Goal: Information Seeking & Learning: Learn about a topic

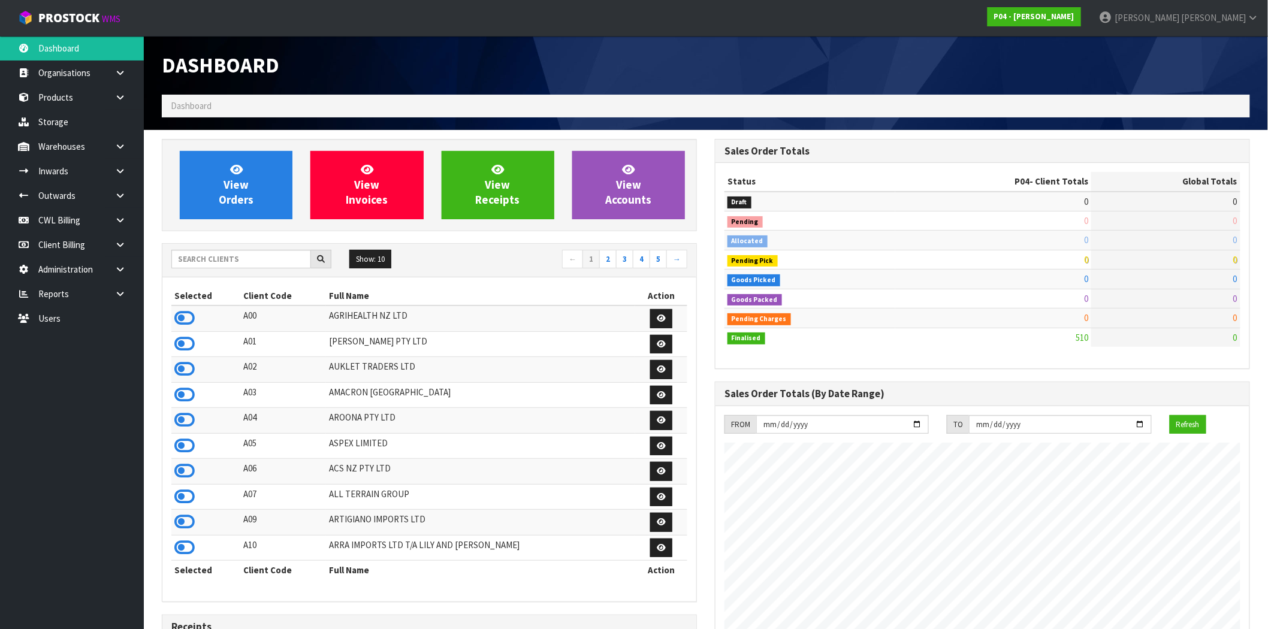
scroll to position [733, 553]
click at [232, 259] on input "text" at bounding box center [241, 259] width 140 height 19
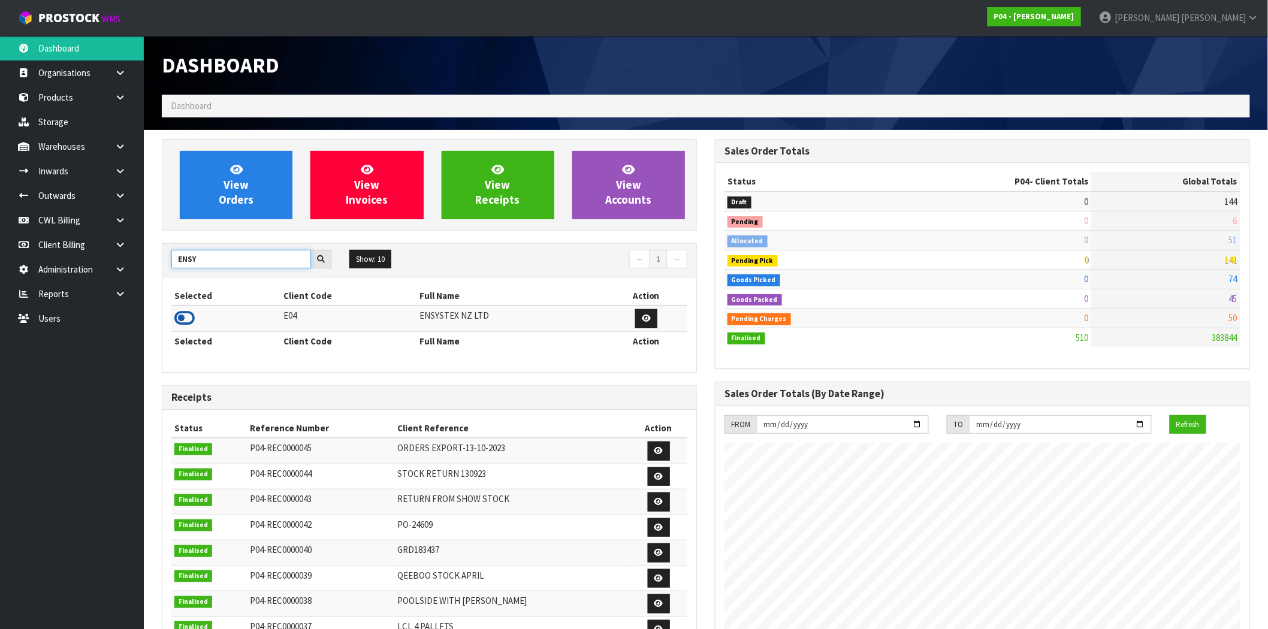
type input "ENSY"
click at [184, 318] on icon at bounding box center [184, 318] width 20 height 18
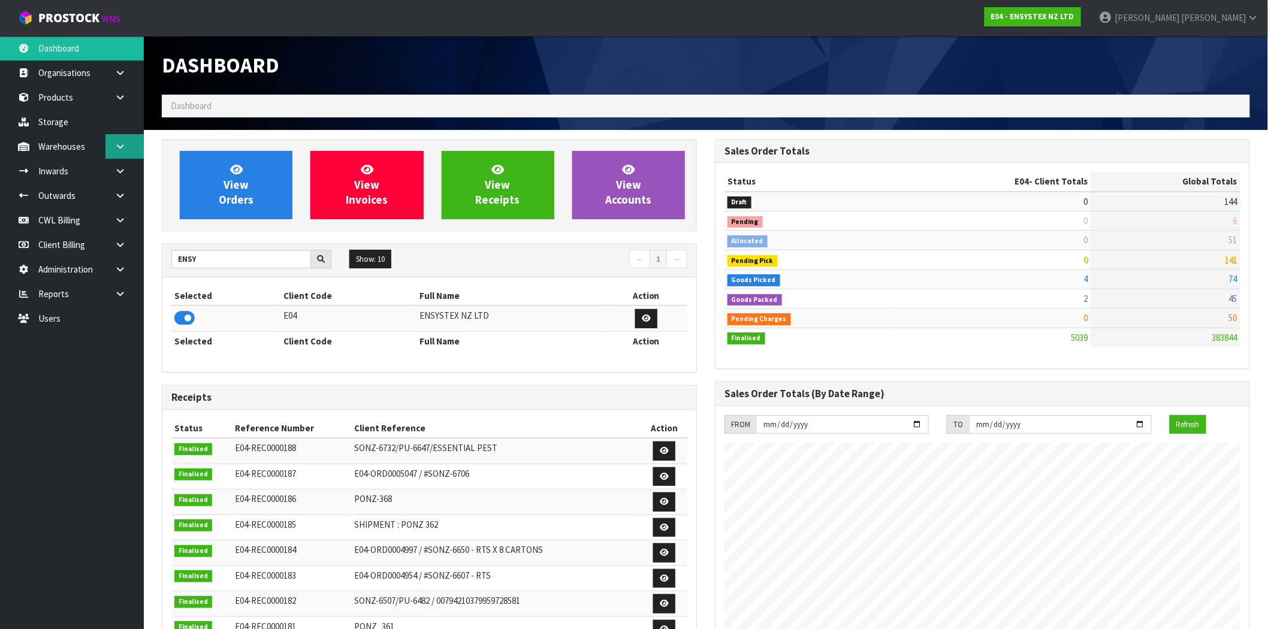
scroll to position [908, 553]
click at [116, 147] on icon at bounding box center [119, 146] width 11 height 9
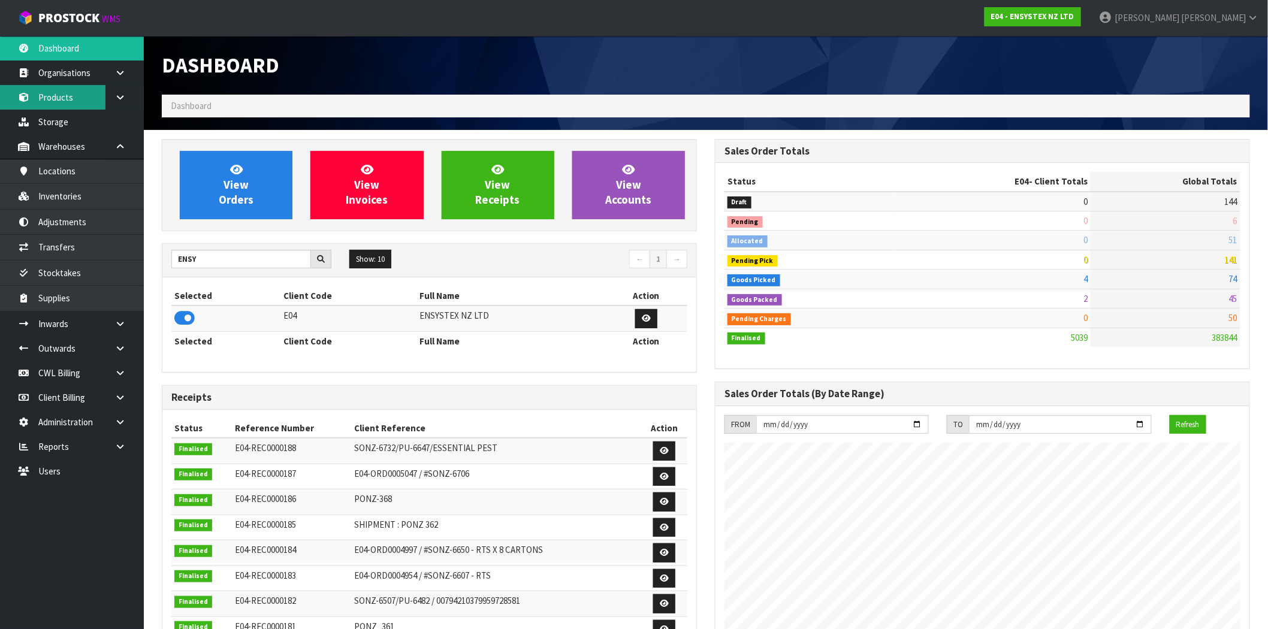
click at [80, 99] on link "Products" at bounding box center [72, 97] width 144 height 25
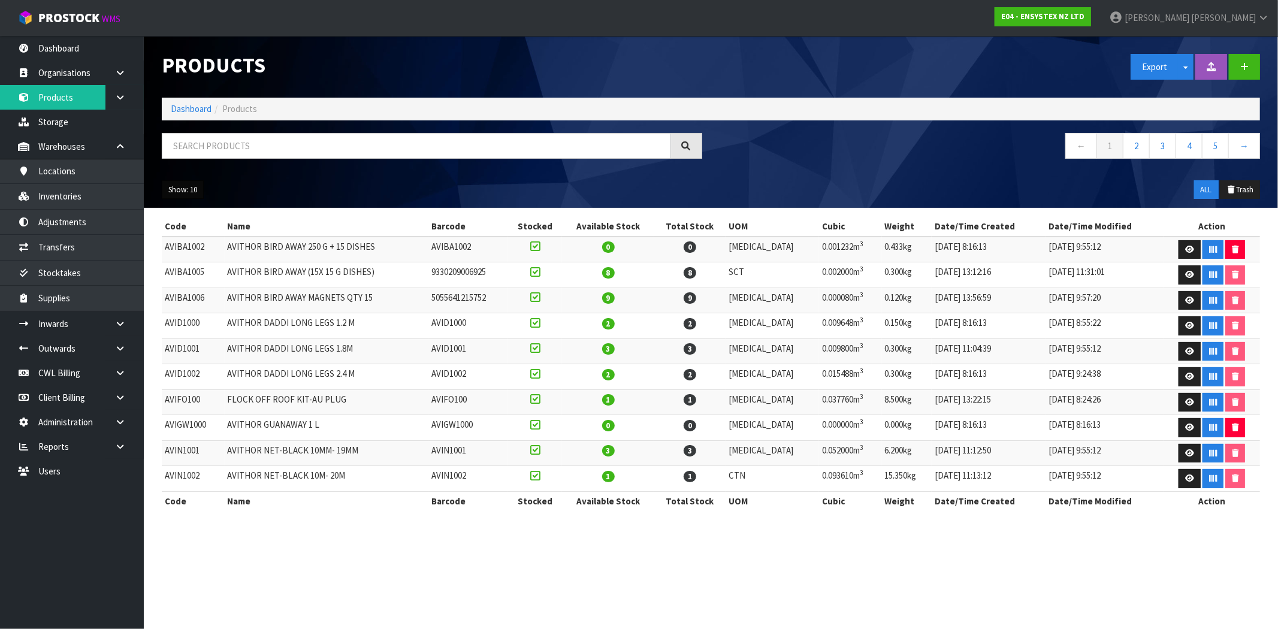
click at [198, 195] on button "Show: 10" at bounding box center [183, 189] width 42 height 19
click at [216, 268] on link "50" at bounding box center [209, 261] width 95 height 16
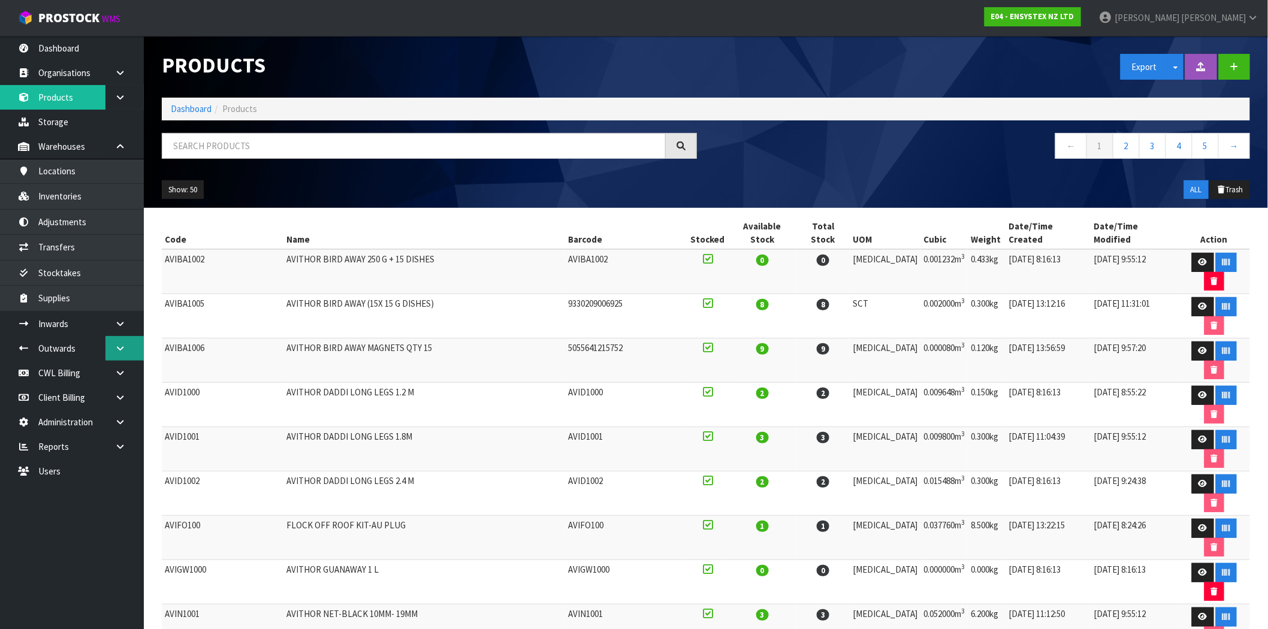
click at [121, 346] on icon at bounding box center [119, 348] width 11 height 9
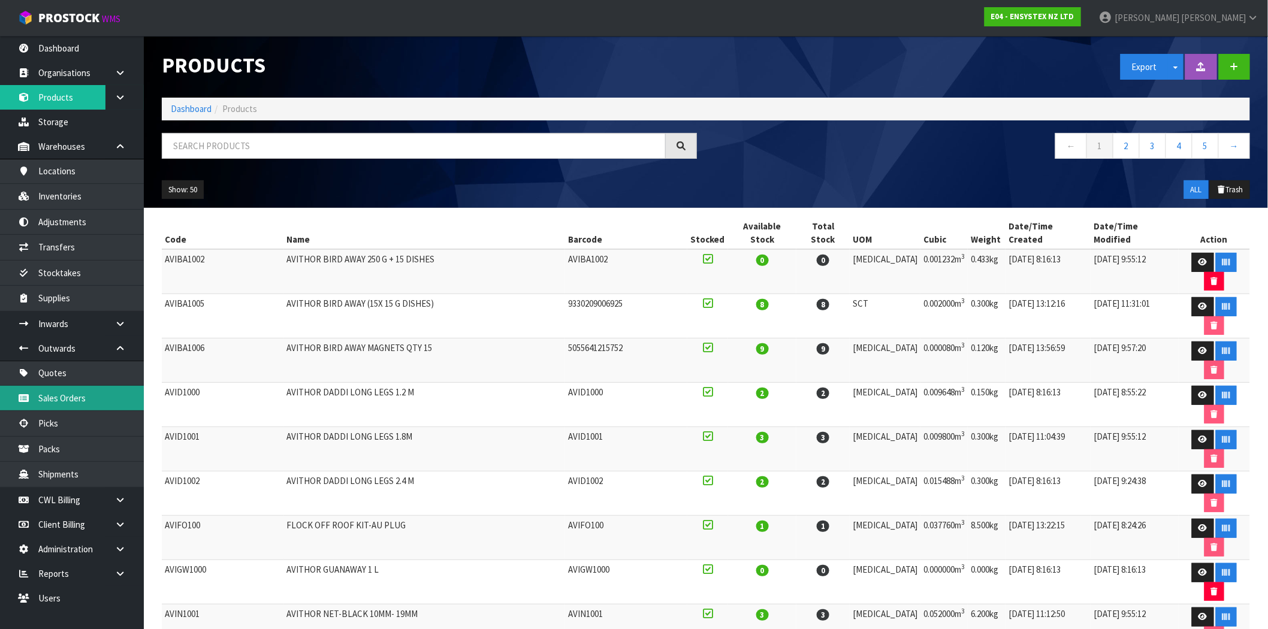
click at [93, 400] on link "Sales Orders" at bounding box center [72, 398] width 144 height 25
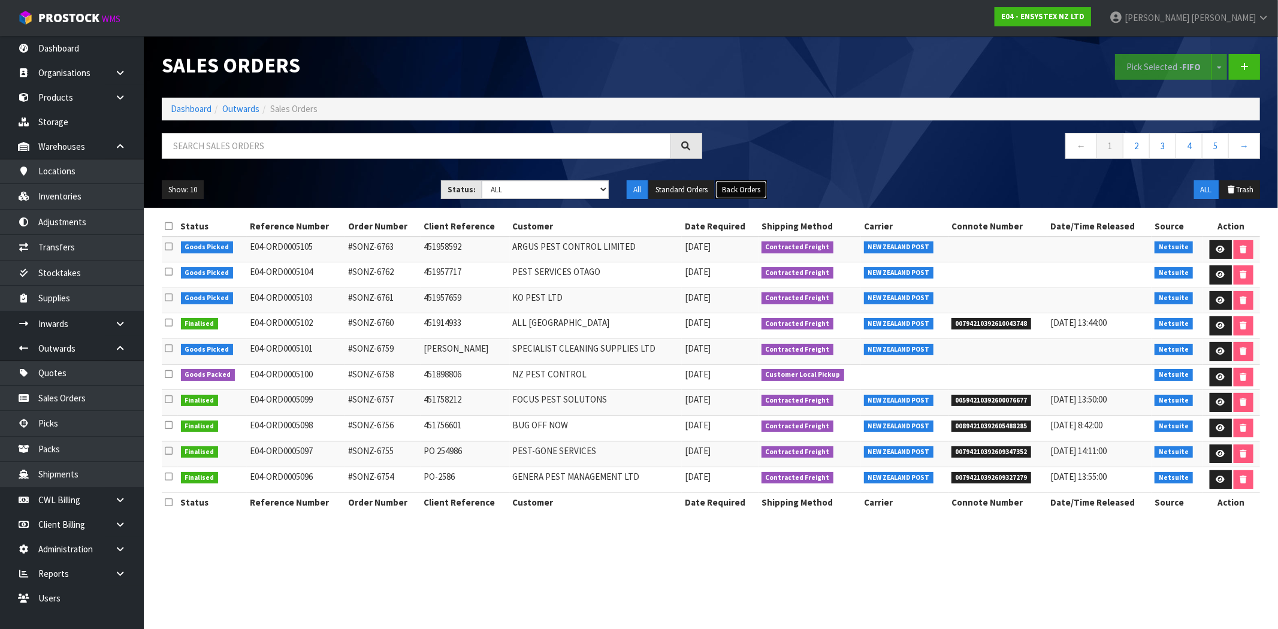
click at [751, 198] on button "Back Orders" at bounding box center [741, 189] width 52 height 19
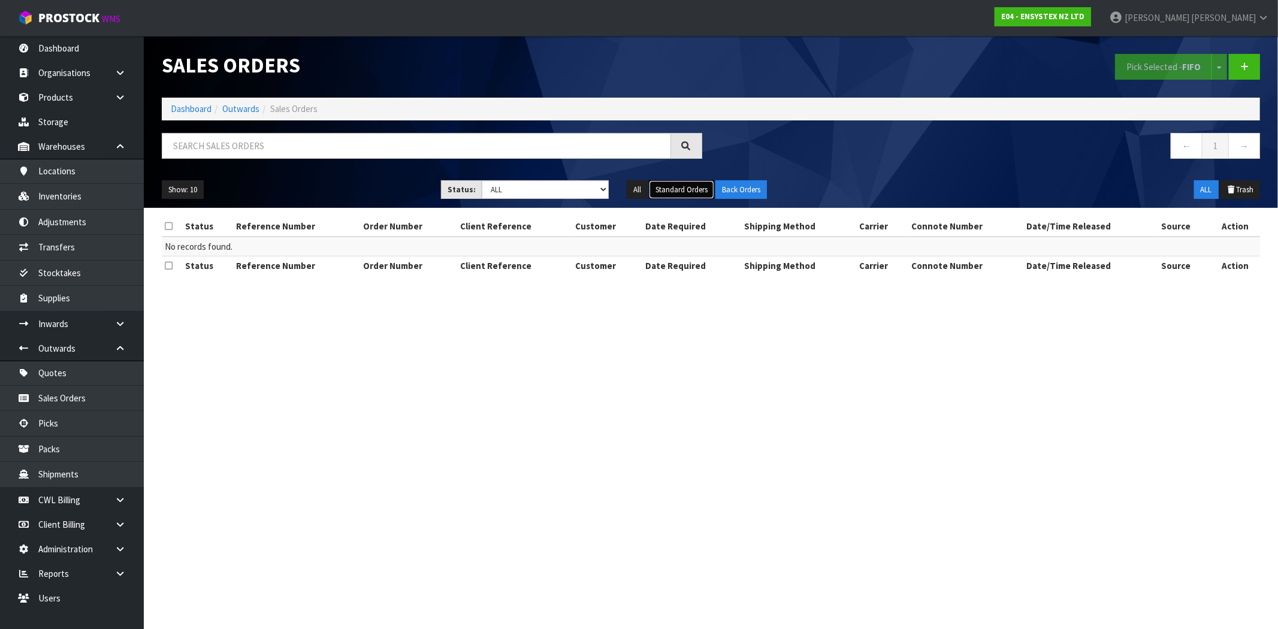
click at [676, 192] on button "Standard Orders" at bounding box center [681, 189] width 65 height 19
click at [639, 192] on button "All" at bounding box center [637, 189] width 21 height 19
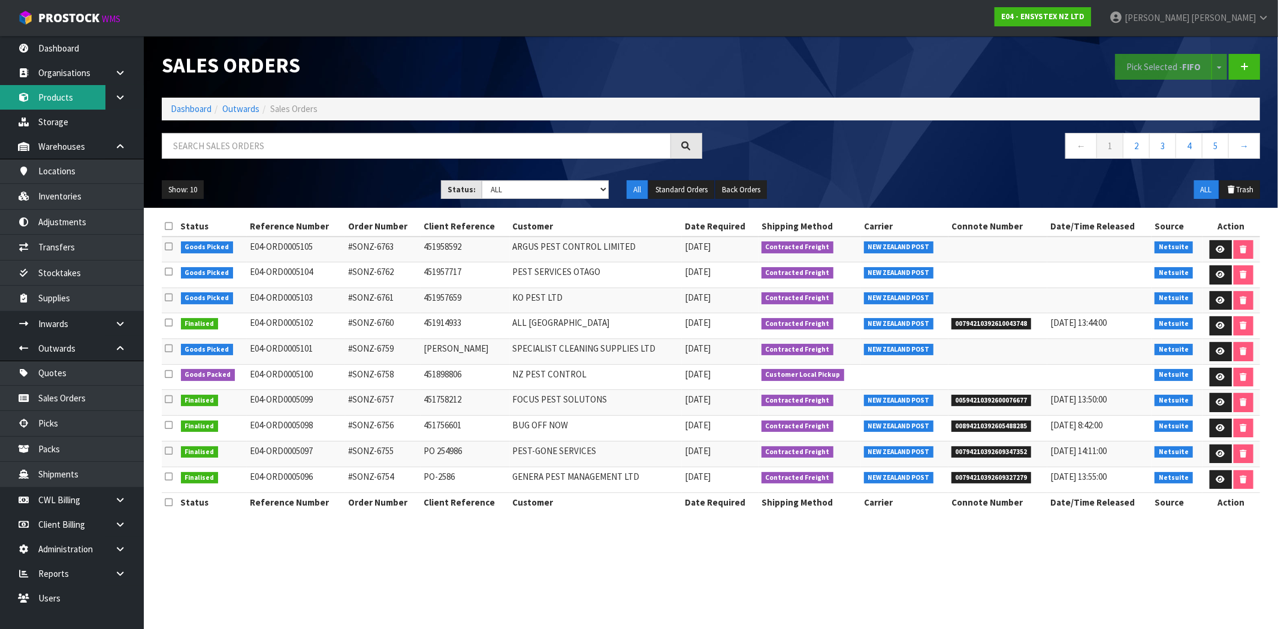
click at [66, 99] on link "Products" at bounding box center [72, 97] width 144 height 25
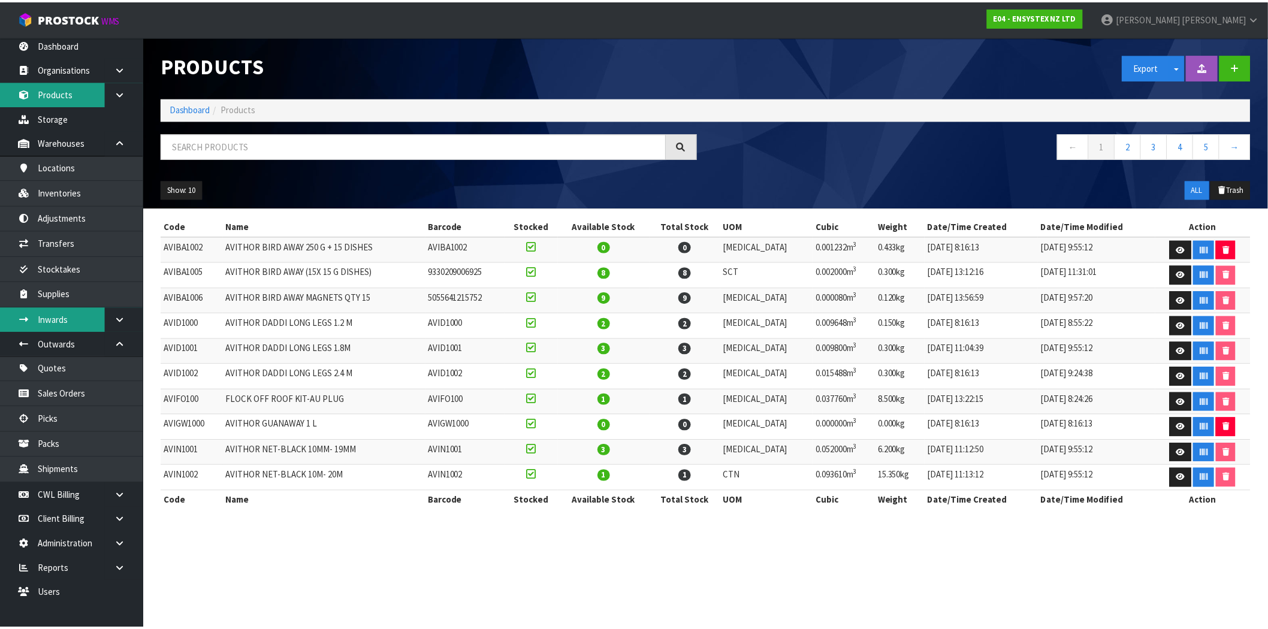
scroll to position [6, 0]
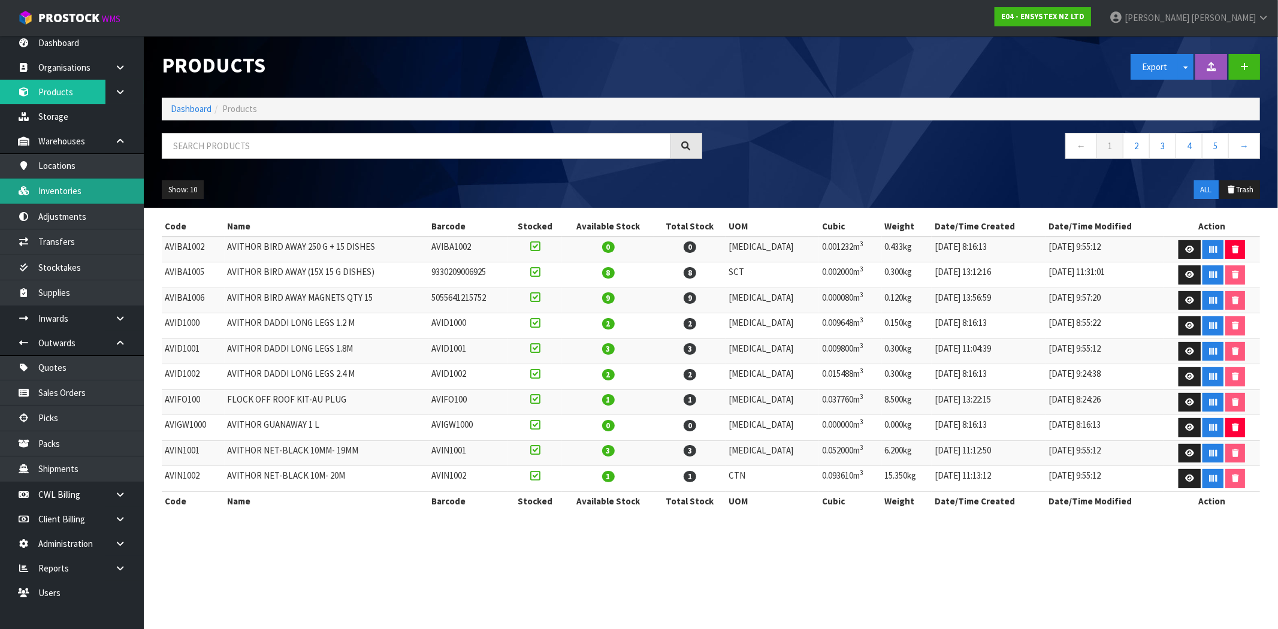
click at [92, 189] on link "Inventories" at bounding box center [72, 191] width 144 height 25
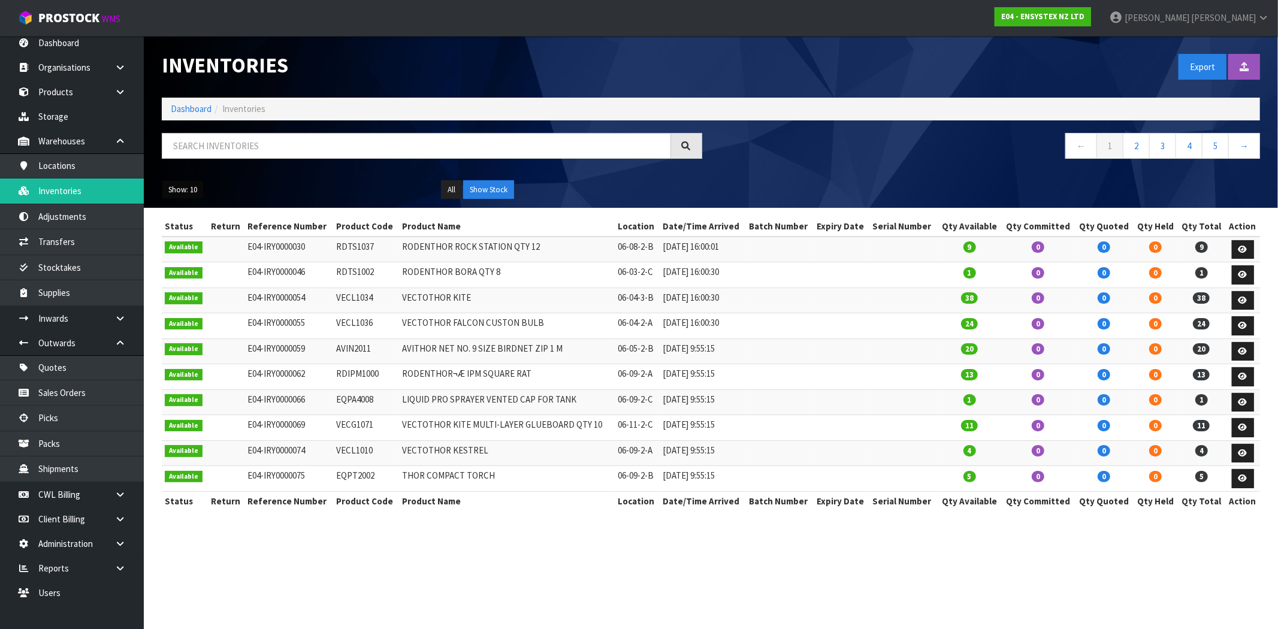
click at [187, 188] on button "Show: 10" at bounding box center [183, 189] width 42 height 19
drag, startPoint x: 207, startPoint y: 258, endPoint x: 616, endPoint y: 295, distance: 410.2
click at [207, 256] on link "50" at bounding box center [209, 261] width 95 height 16
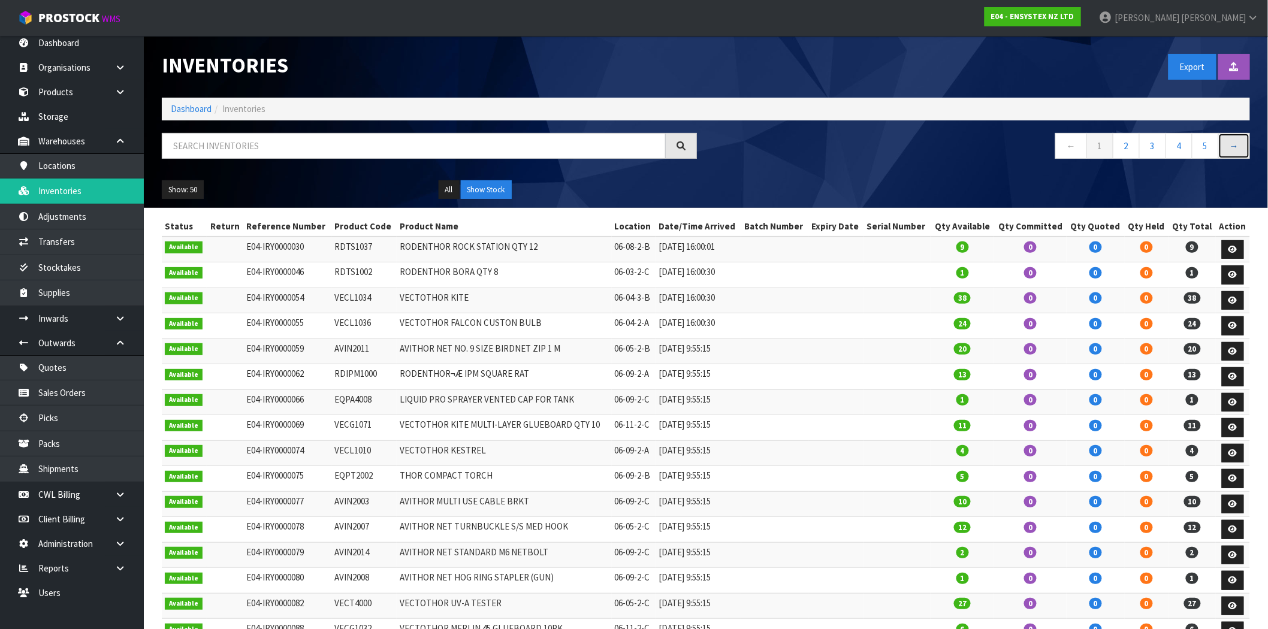
click at [1237, 153] on link "→" at bounding box center [1234, 146] width 32 height 26
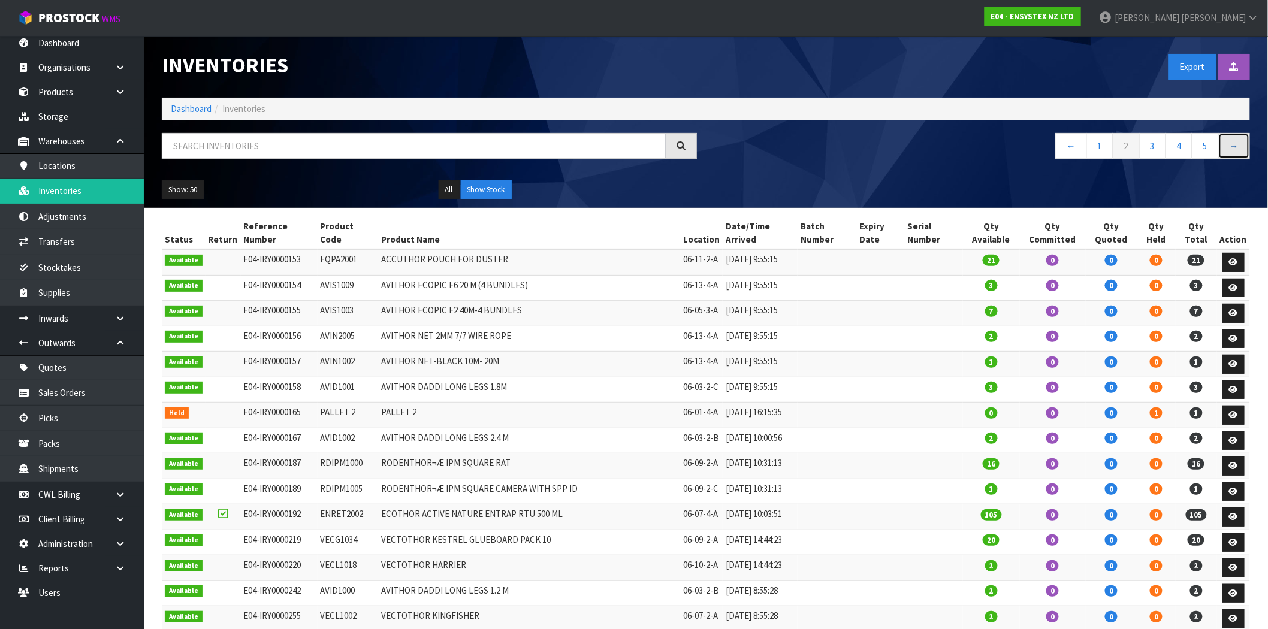
click at [1237, 152] on link "→" at bounding box center [1234, 146] width 32 height 26
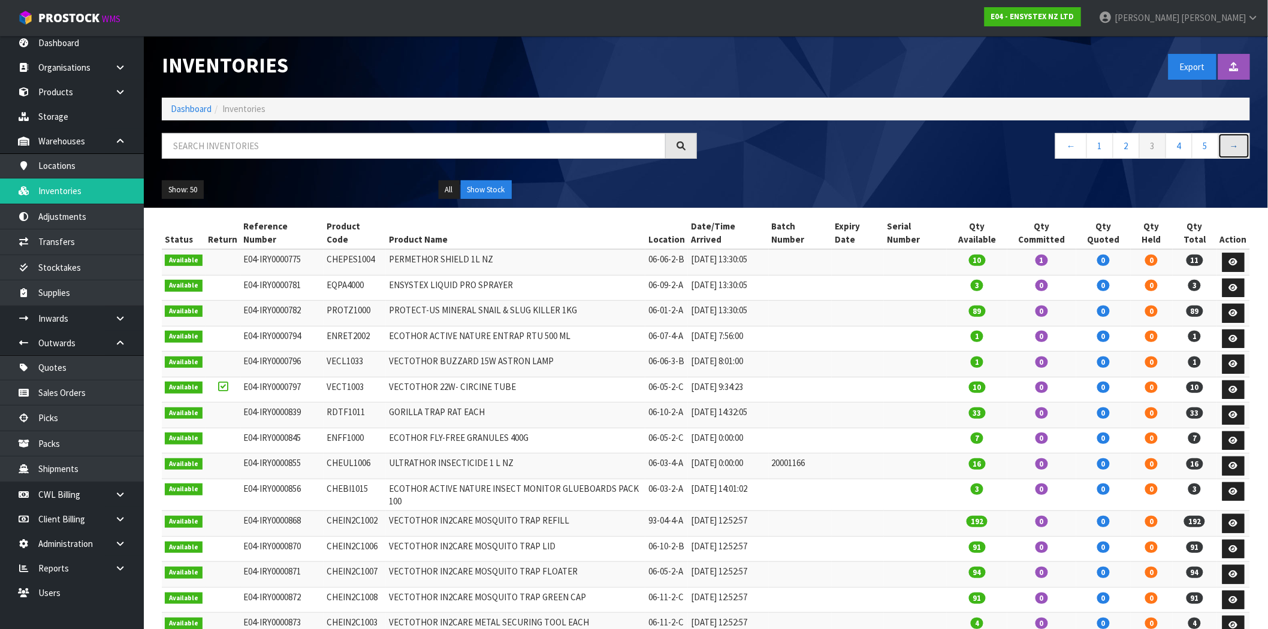
click at [1237, 152] on link "→" at bounding box center [1234, 146] width 32 height 26
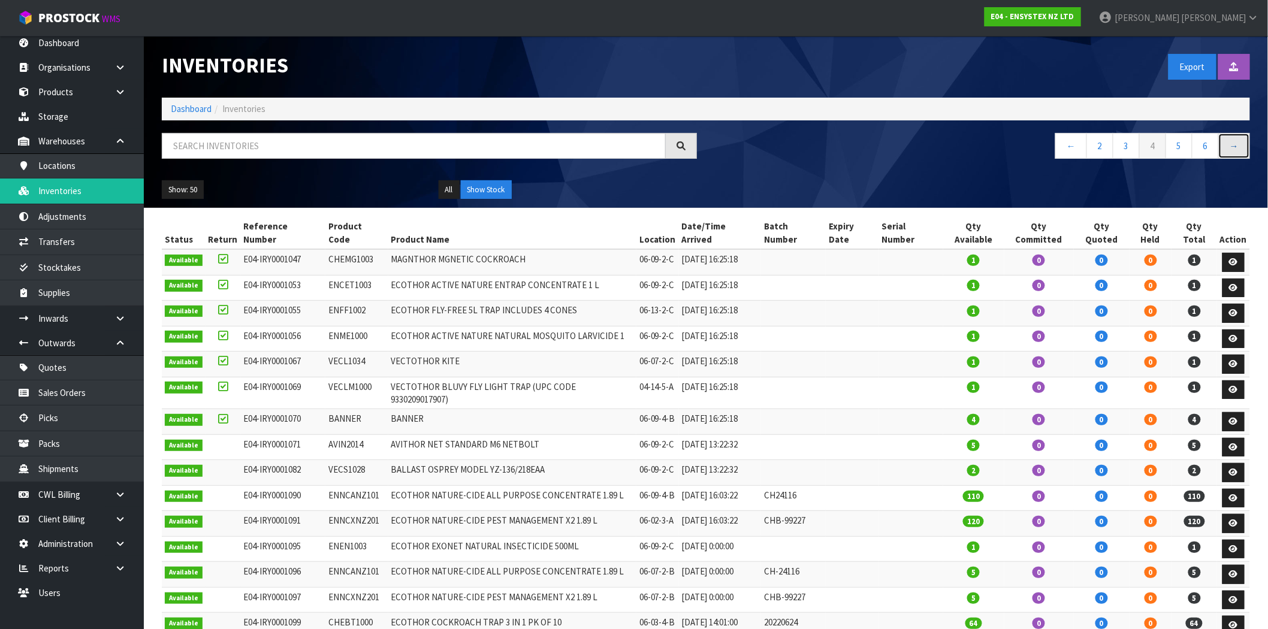
click at [1235, 154] on link "→" at bounding box center [1234, 146] width 32 height 26
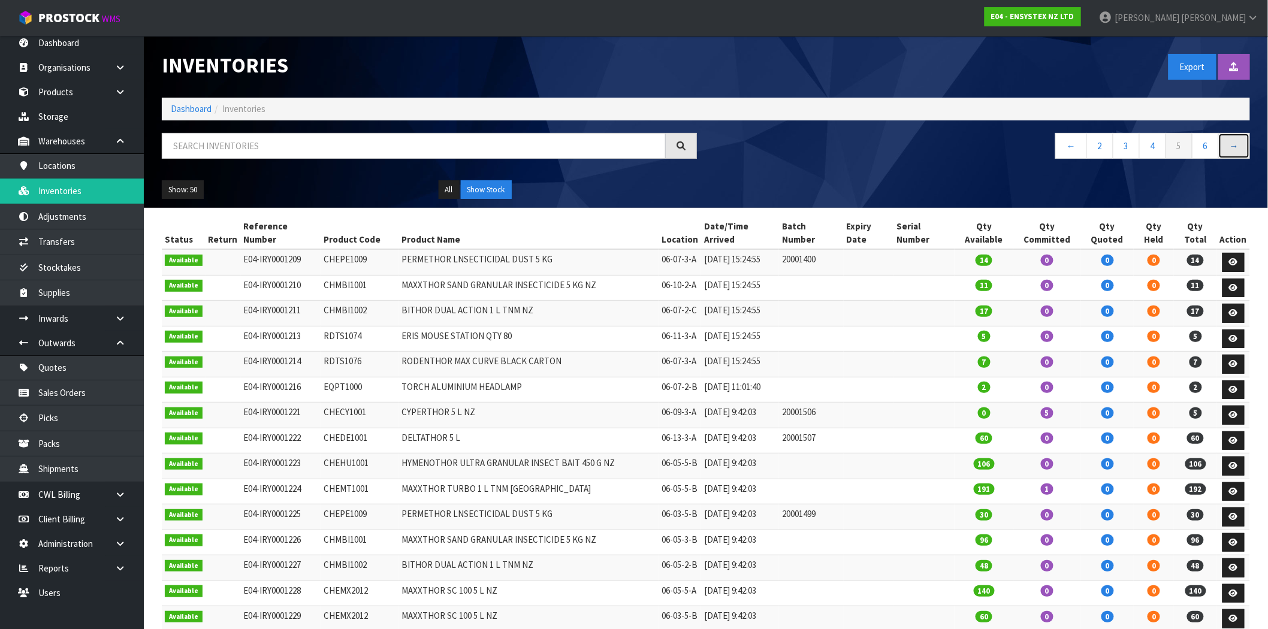
click at [1239, 144] on link "→" at bounding box center [1234, 146] width 32 height 26
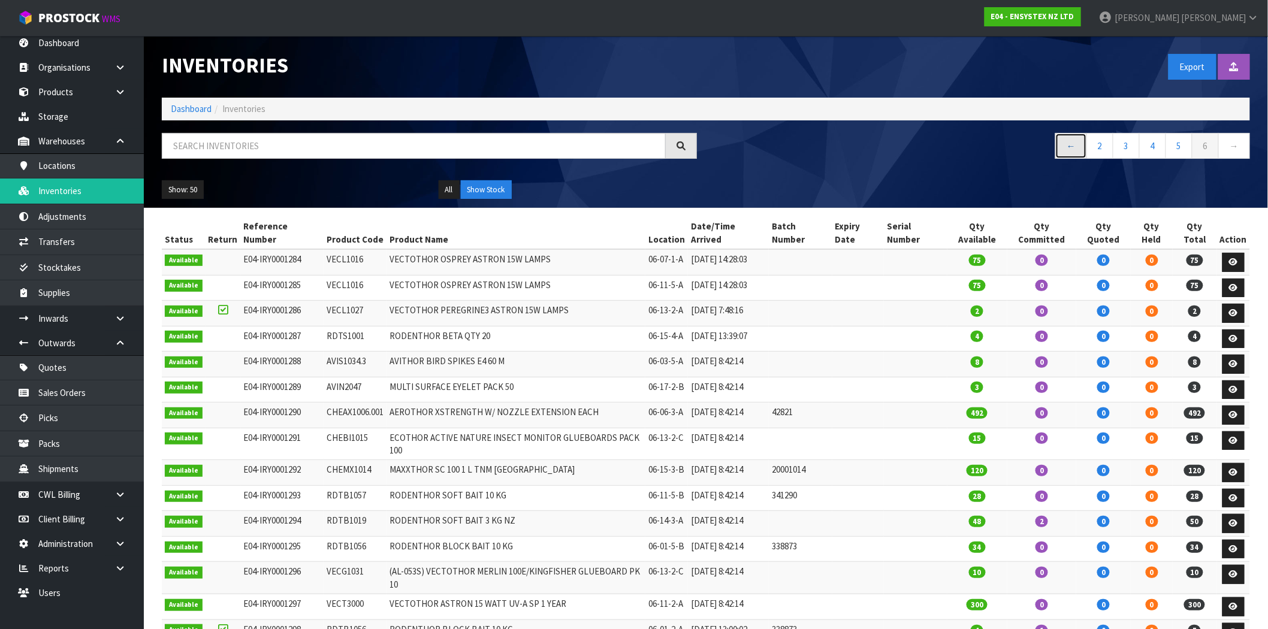
click at [1069, 144] on link "←" at bounding box center [1071, 146] width 32 height 26
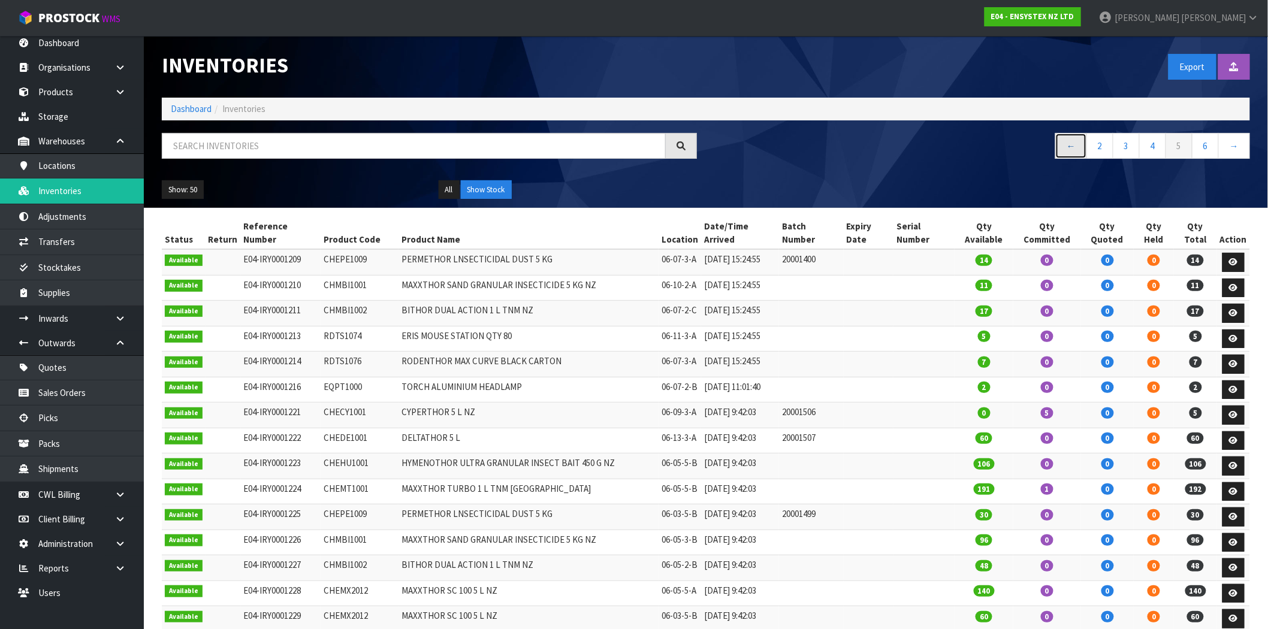
click at [1069, 144] on link "←" at bounding box center [1071, 146] width 32 height 26
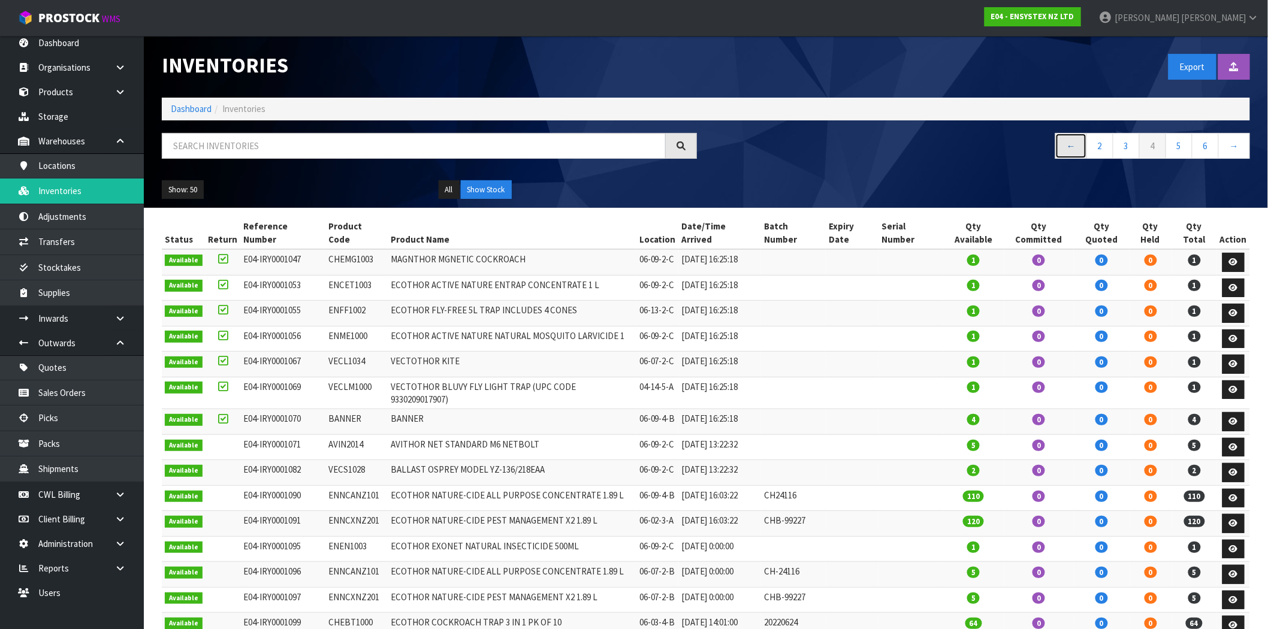
click at [1069, 144] on link "←" at bounding box center [1071, 146] width 32 height 26
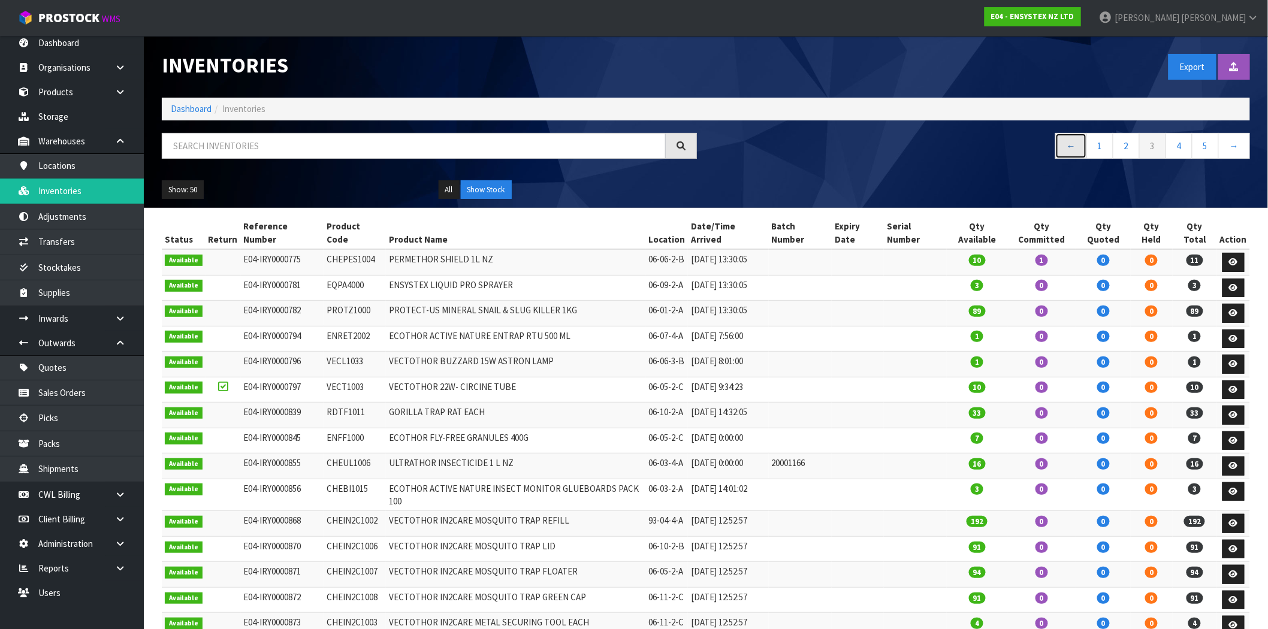
click at [1069, 144] on link "←" at bounding box center [1071, 146] width 32 height 26
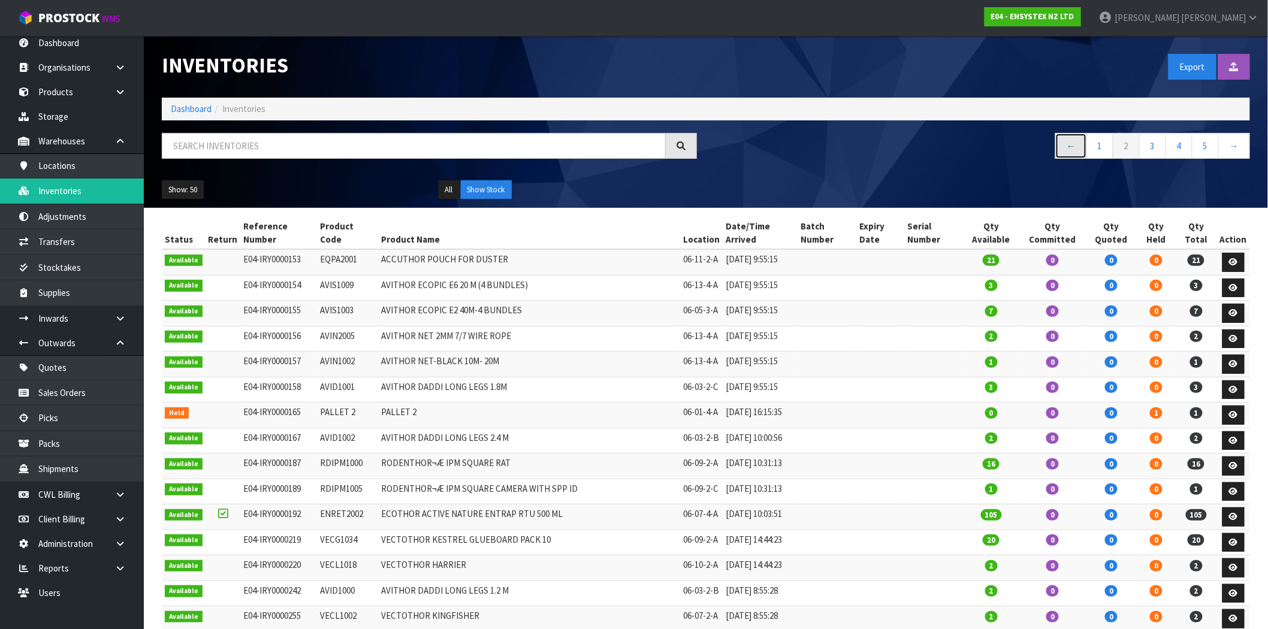
click at [1069, 144] on link "←" at bounding box center [1071, 146] width 32 height 26
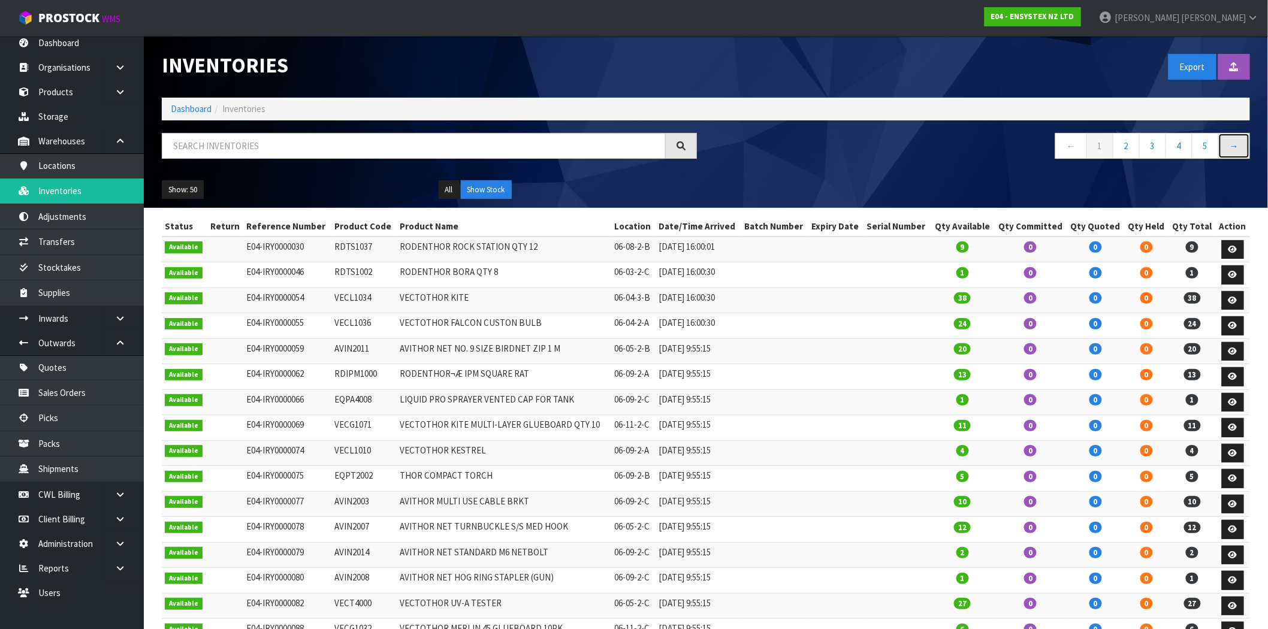
click at [1231, 146] on link "→" at bounding box center [1234, 146] width 32 height 26
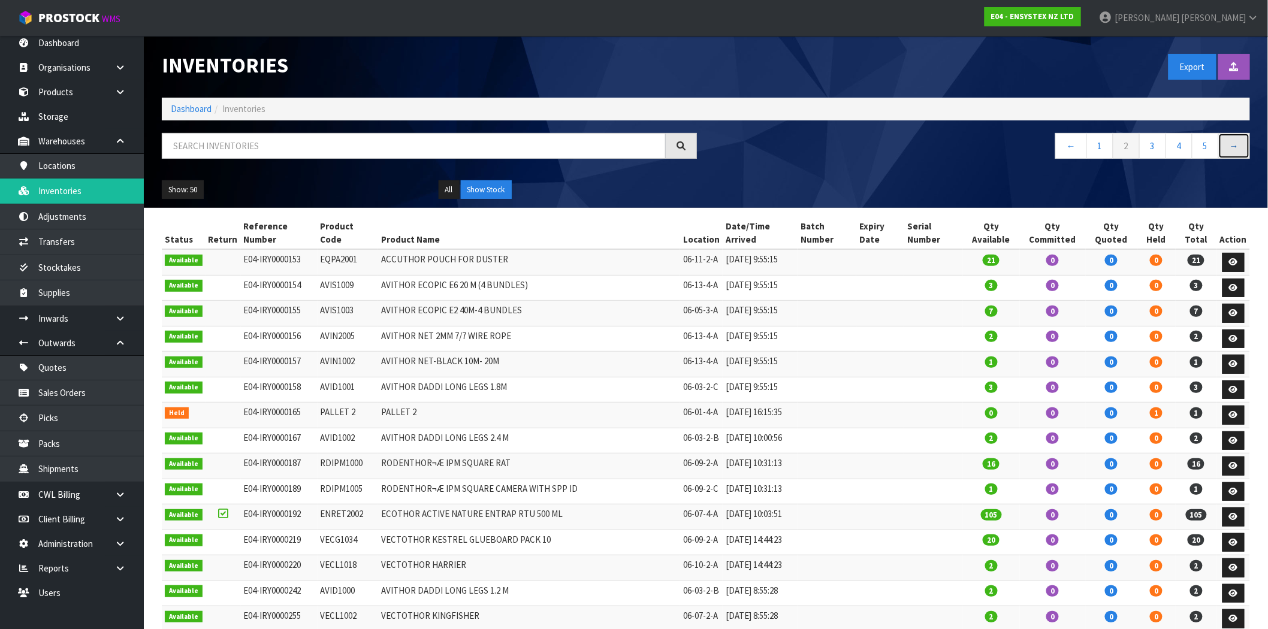
click at [1232, 143] on link "→" at bounding box center [1234, 146] width 32 height 26
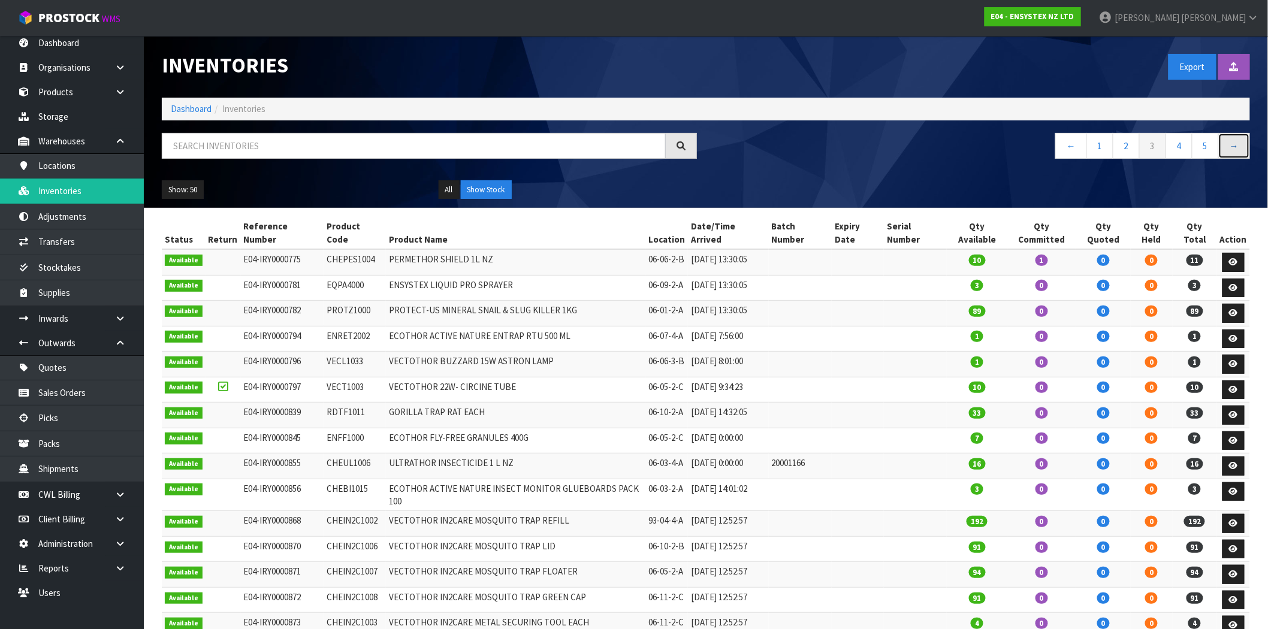
click at [1241, 150] on link "→" at bounding box center [1234, 146] width 32 height 26
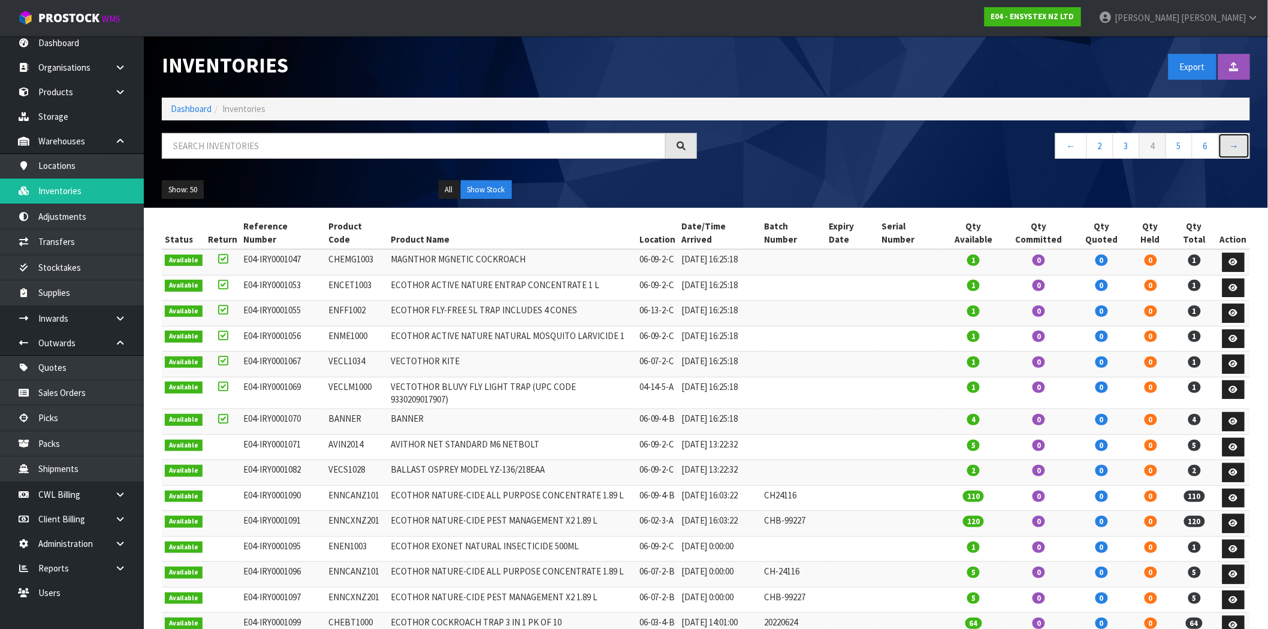
click at [1231, 147] on link "→" at bounding box center [1234, 146] width 32 height 26
